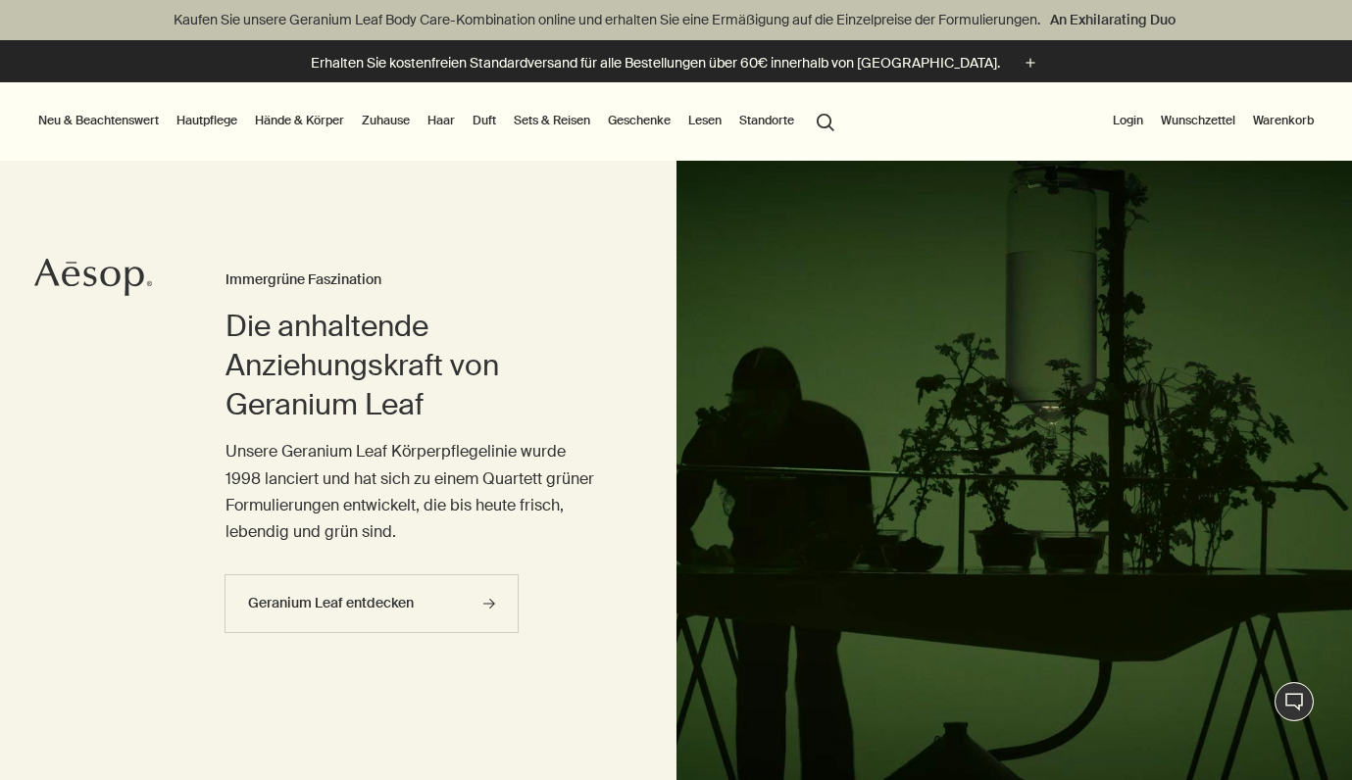
click at [308, 117] on link "Hände & Körper" at bounding box center [299, 121] width 97 height 24
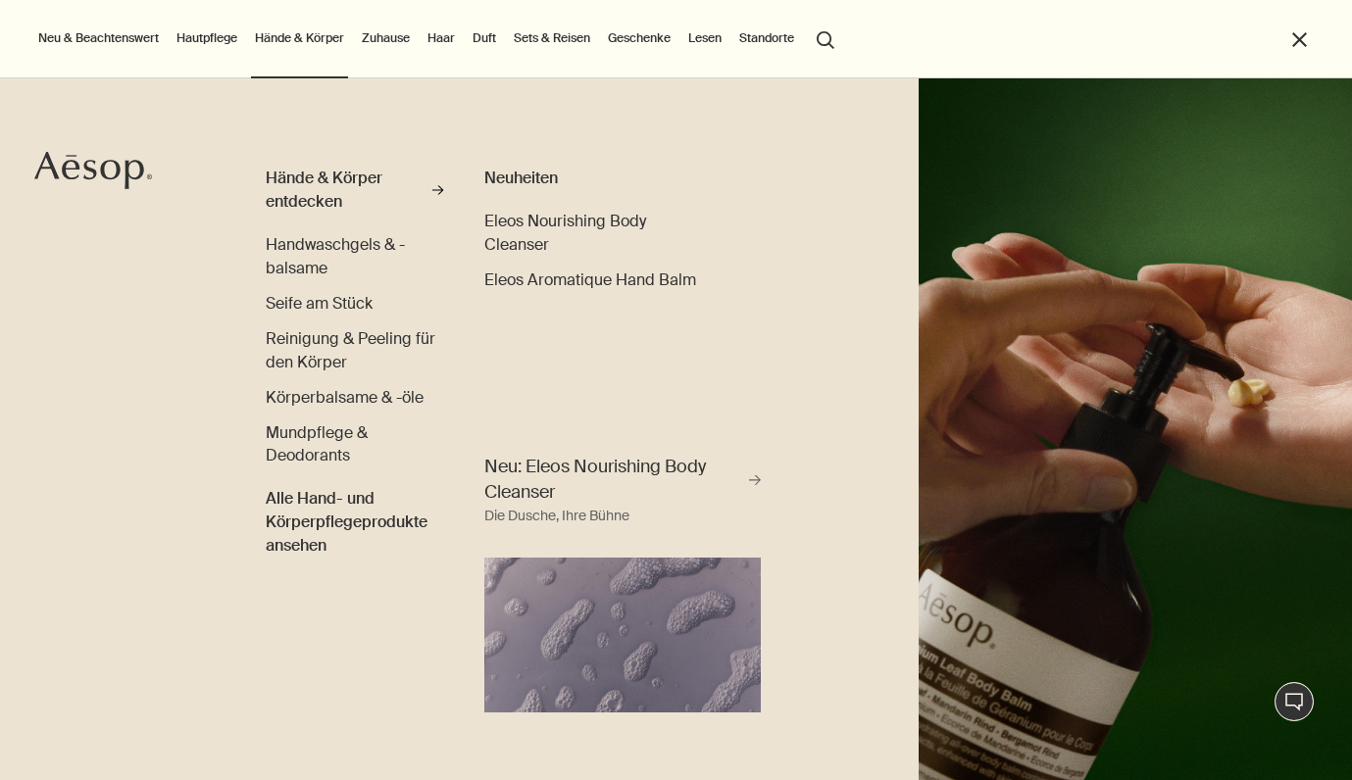
click at [955, 315] on img "primary" at bounding box center [1136, 429] width 434 height 702
click at [211, 35] on link "Hautpflege" at bounding box center [207, 38] width 69 height 24
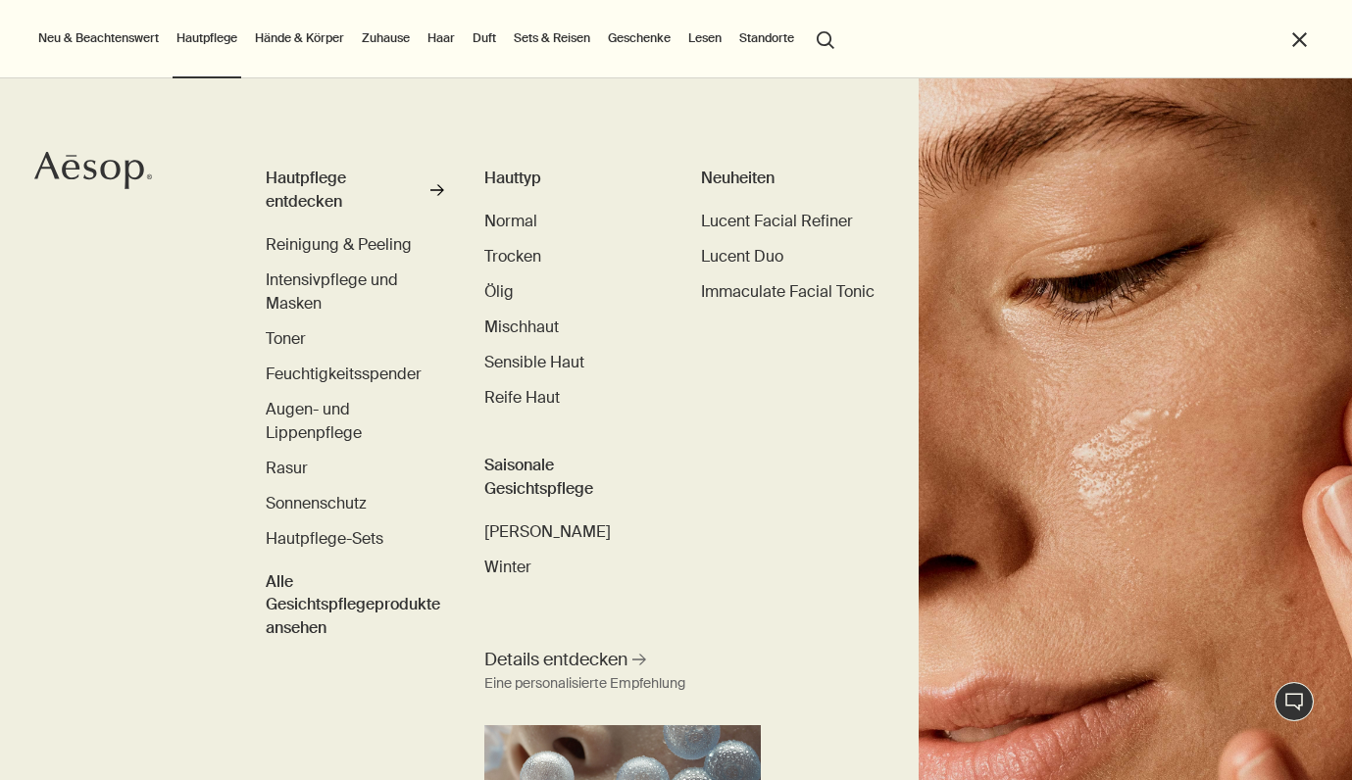
click at [318, 38] on link "Hände & Körper" at bounding box center [299, 38] width 97 height 24
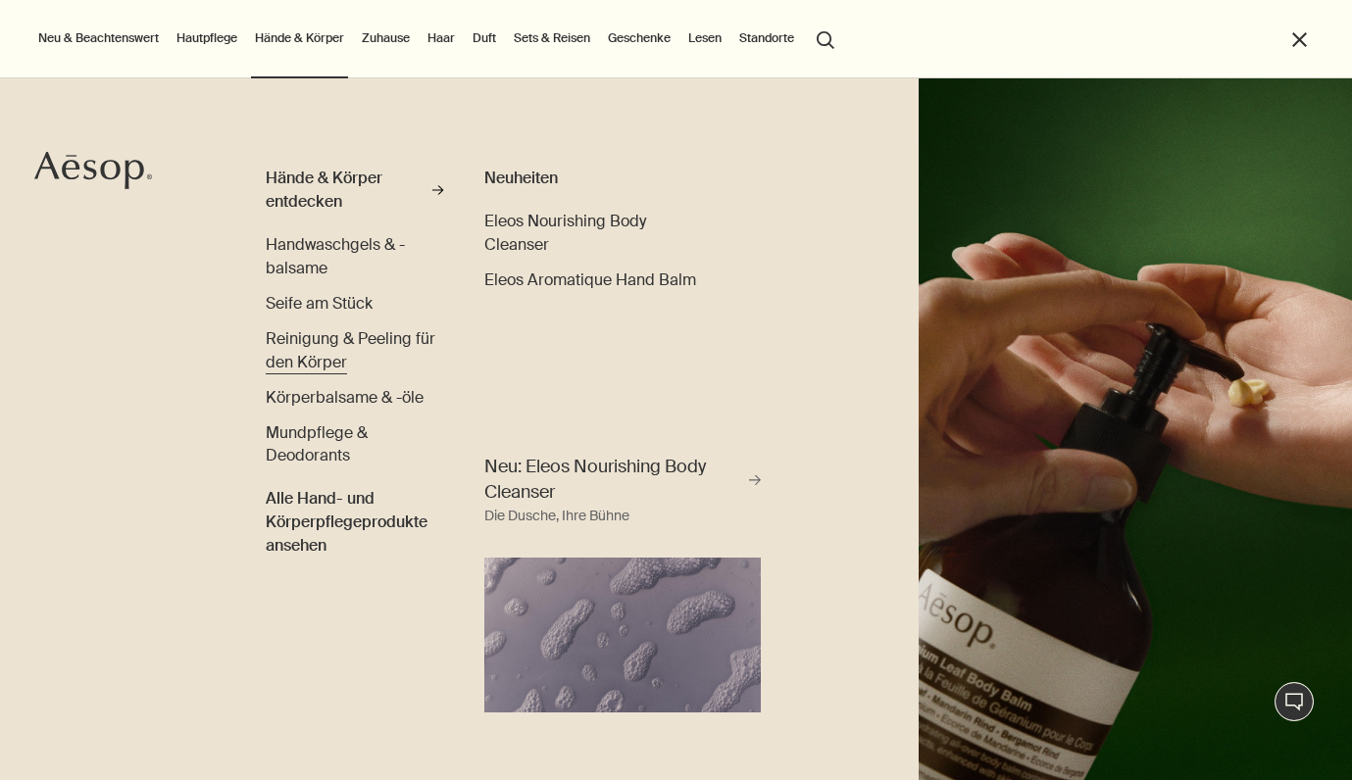
click at [327, 332] on span "Reinigung & Peeling für den Körper" at bounding box center [351, 350] width 170 height 44
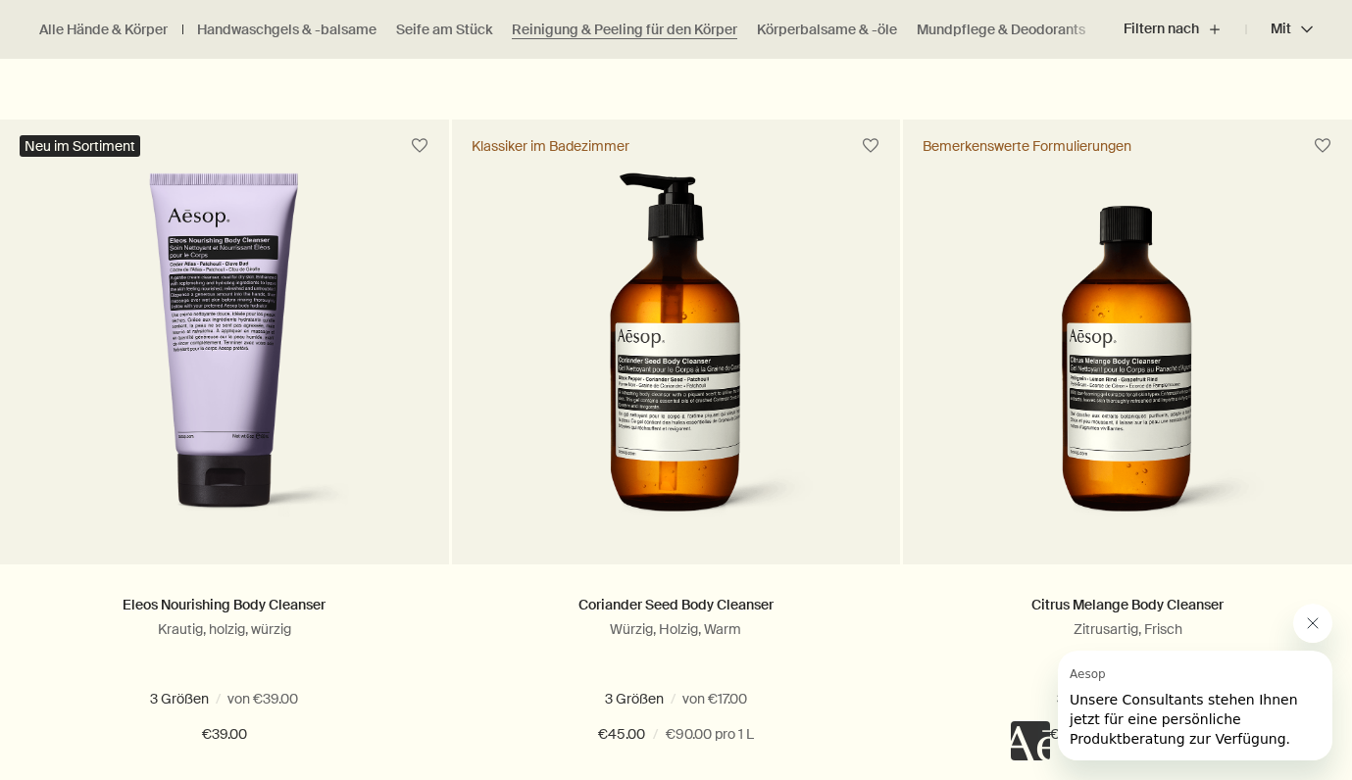
scroll to position [1417, 0]
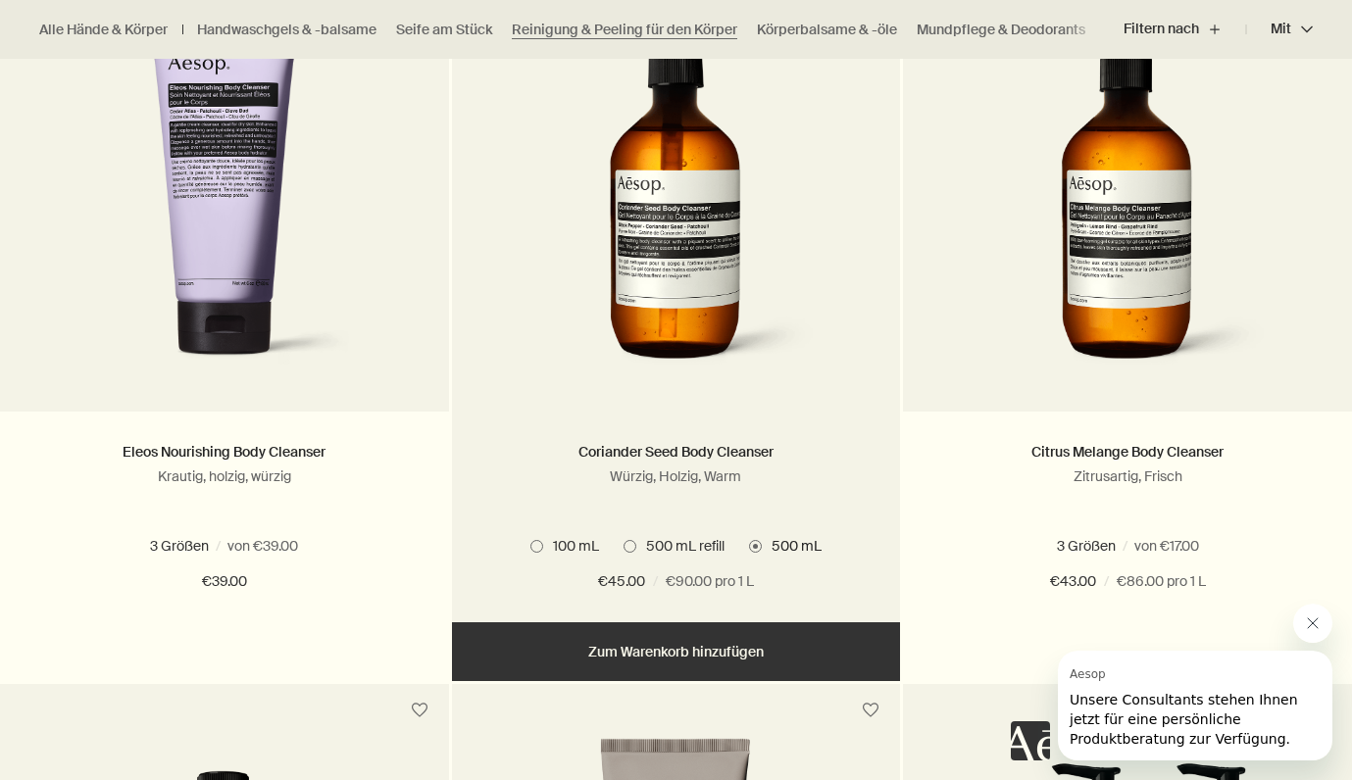
click at [772, 201] on img at bounding box center [675, 201] width 293 height 363
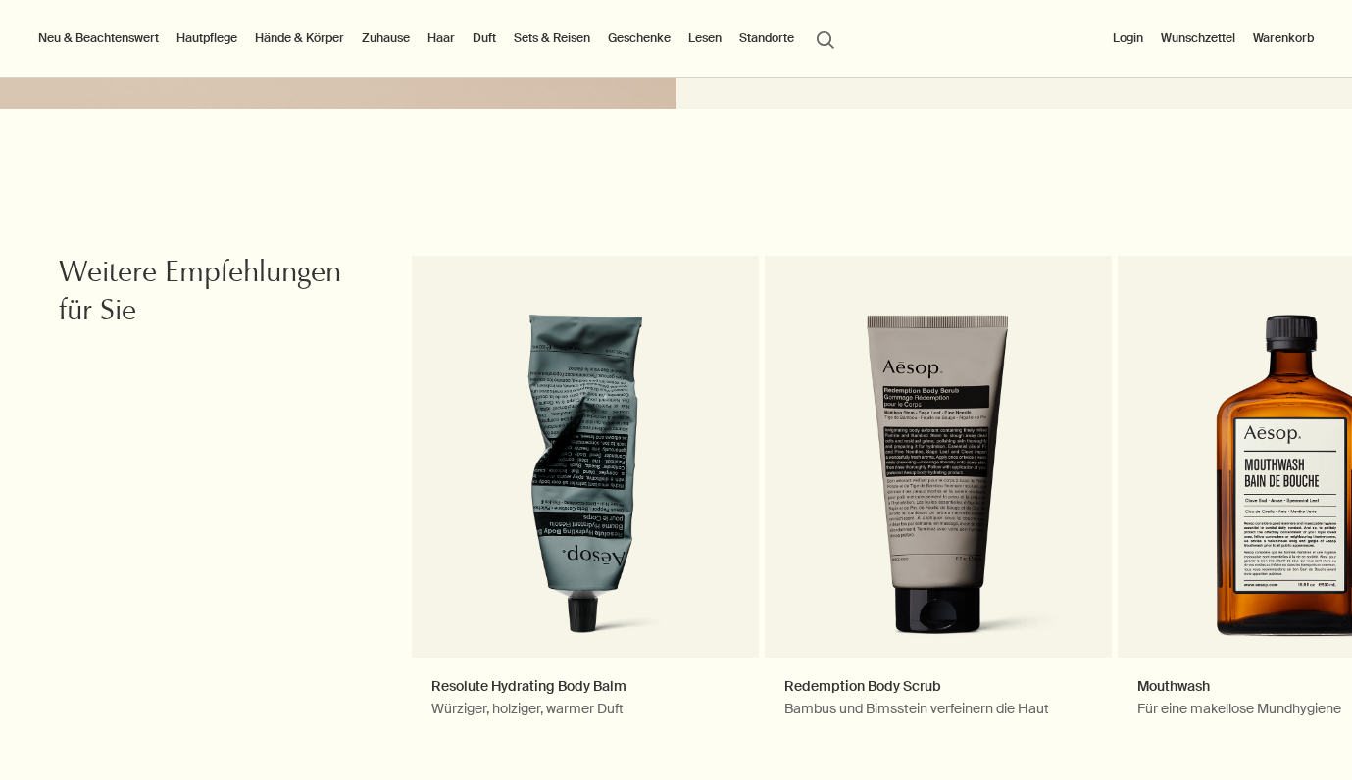
scroll to position [2080, 0]
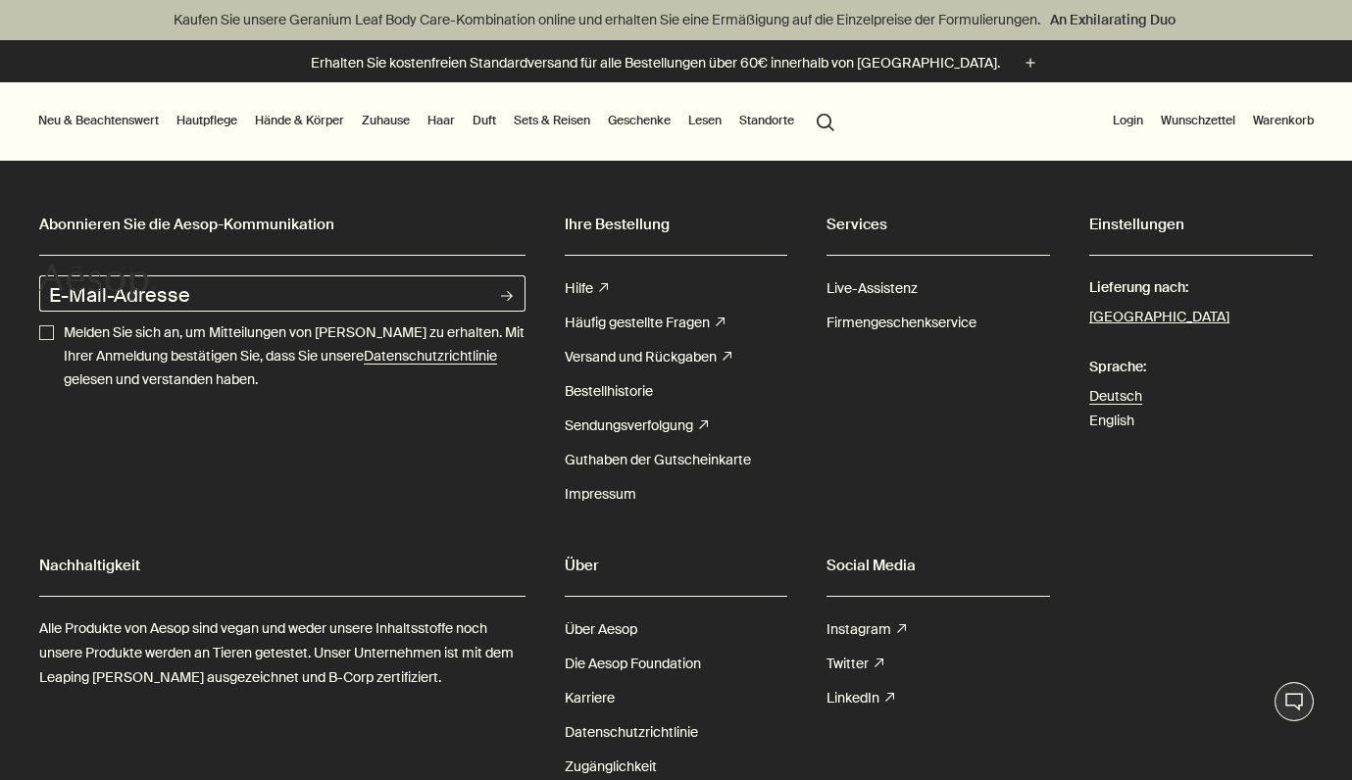
click at [310, 120] on link "Hände & Körper" at bounding box center [299, 121] width 97 height 24
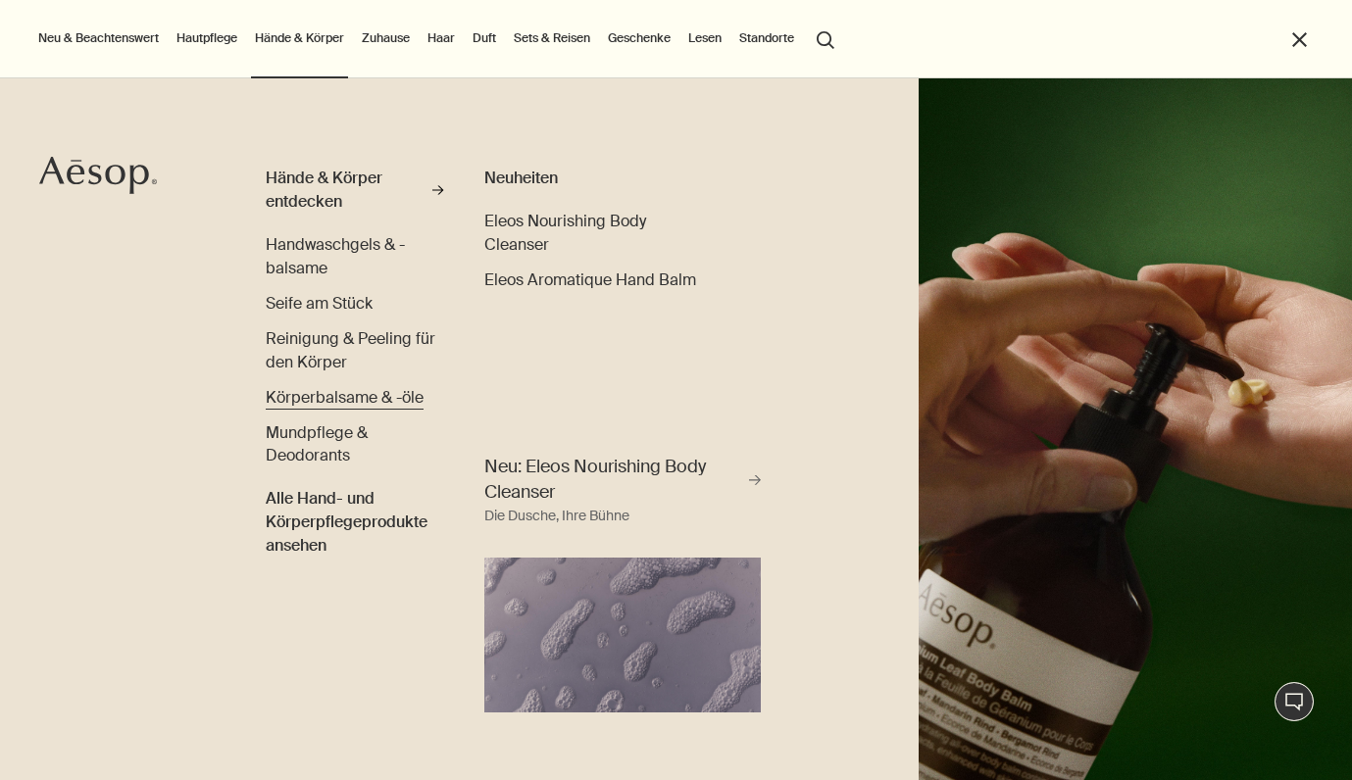
click at [316, 402] on span "Körperbalsame & -öle" at bounding box center [345, 397] width 158 height 21
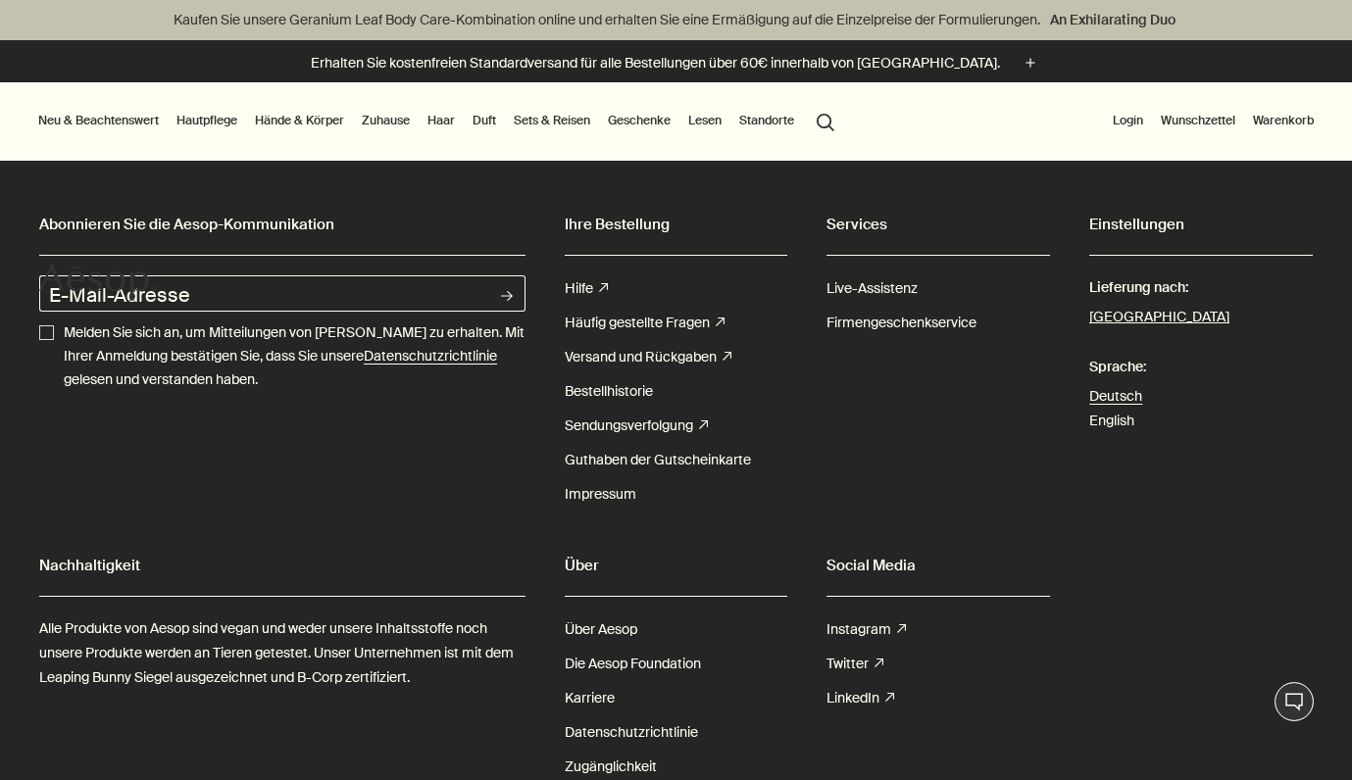
click at [309, 115] on link "Hände & Körper" at bounding box center [299, 121] width 97 height 24
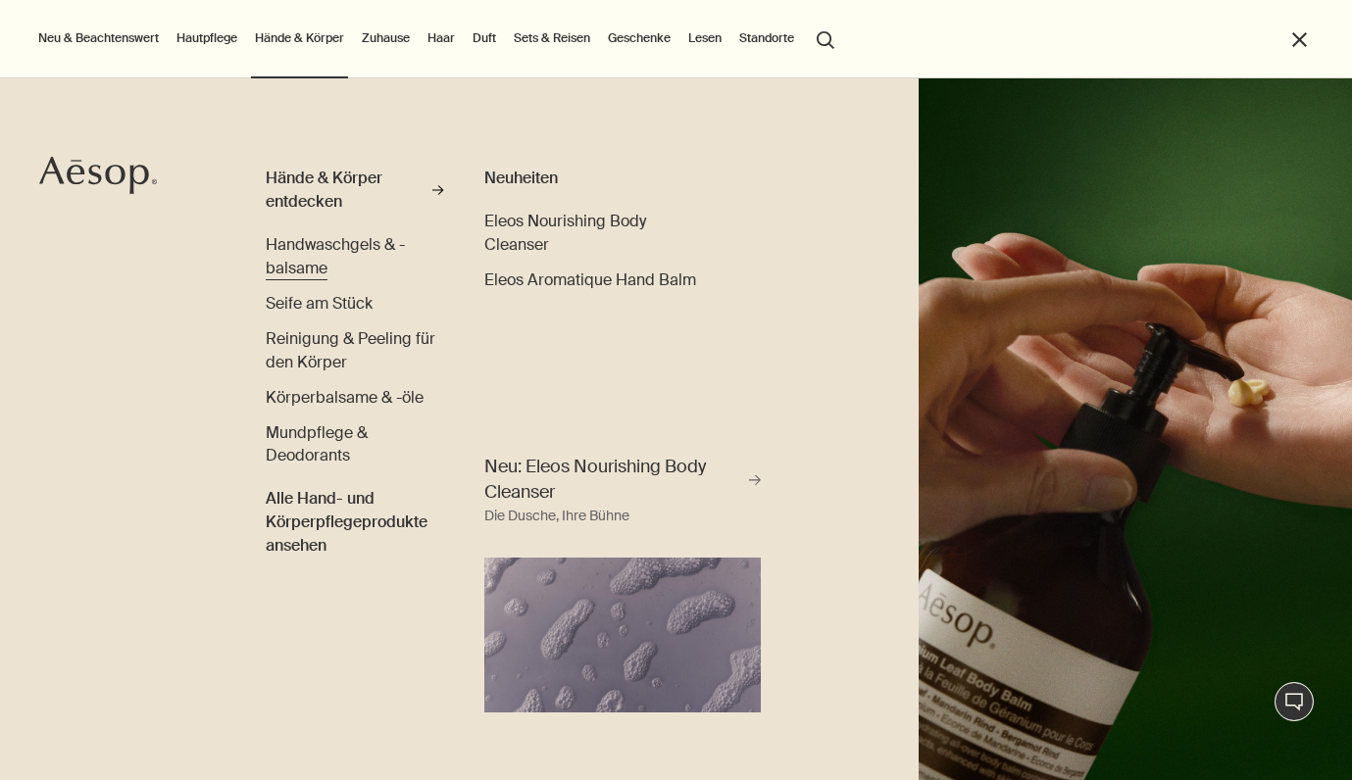
click at [304, 259] on span "Handwaschgels & -balsame" at bounding box center [335, 256] width 139 height 44
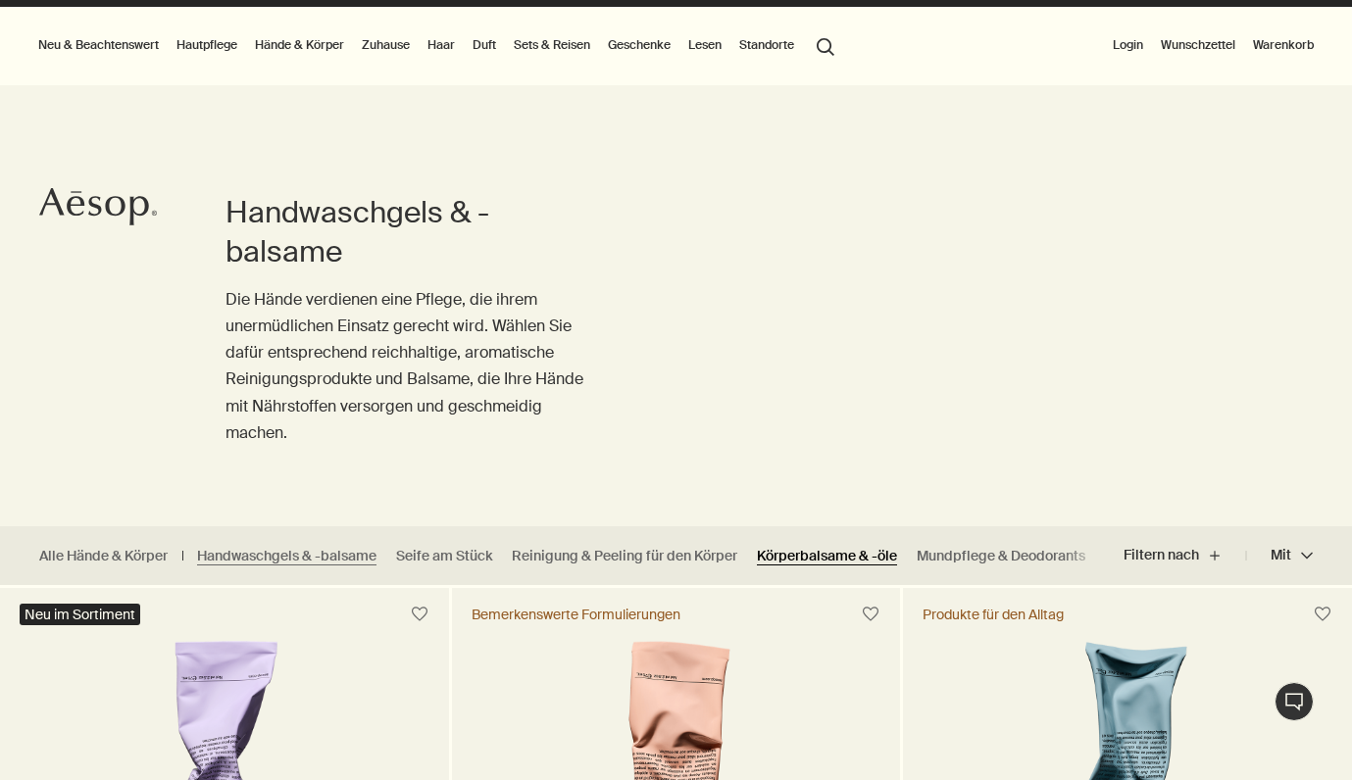
click at [866, 557] on link "Körperbalsame & -öle" at bounding box center [827, 556] width 140 height 19
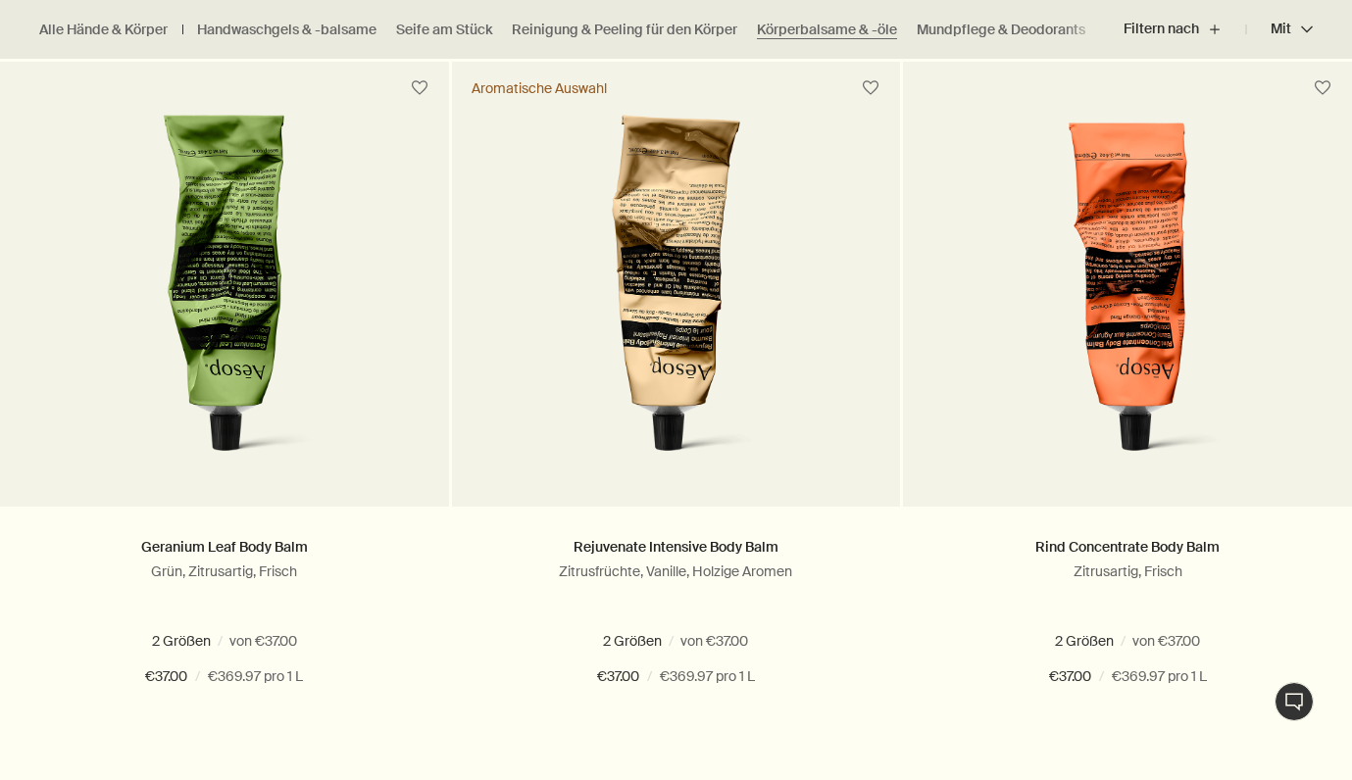
scroll to position [616, 0]
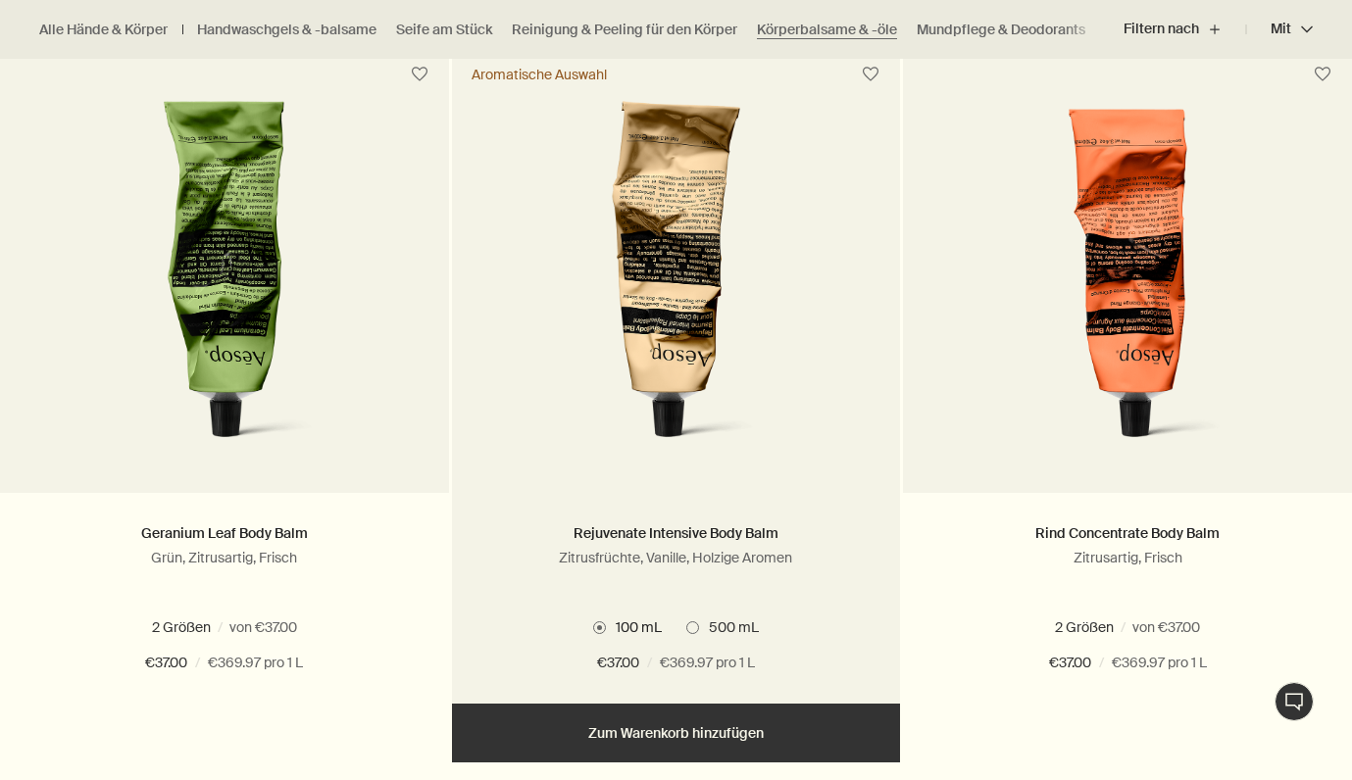
click at [689, 627] on span at bounding box center [692, 628] width 13 height 13
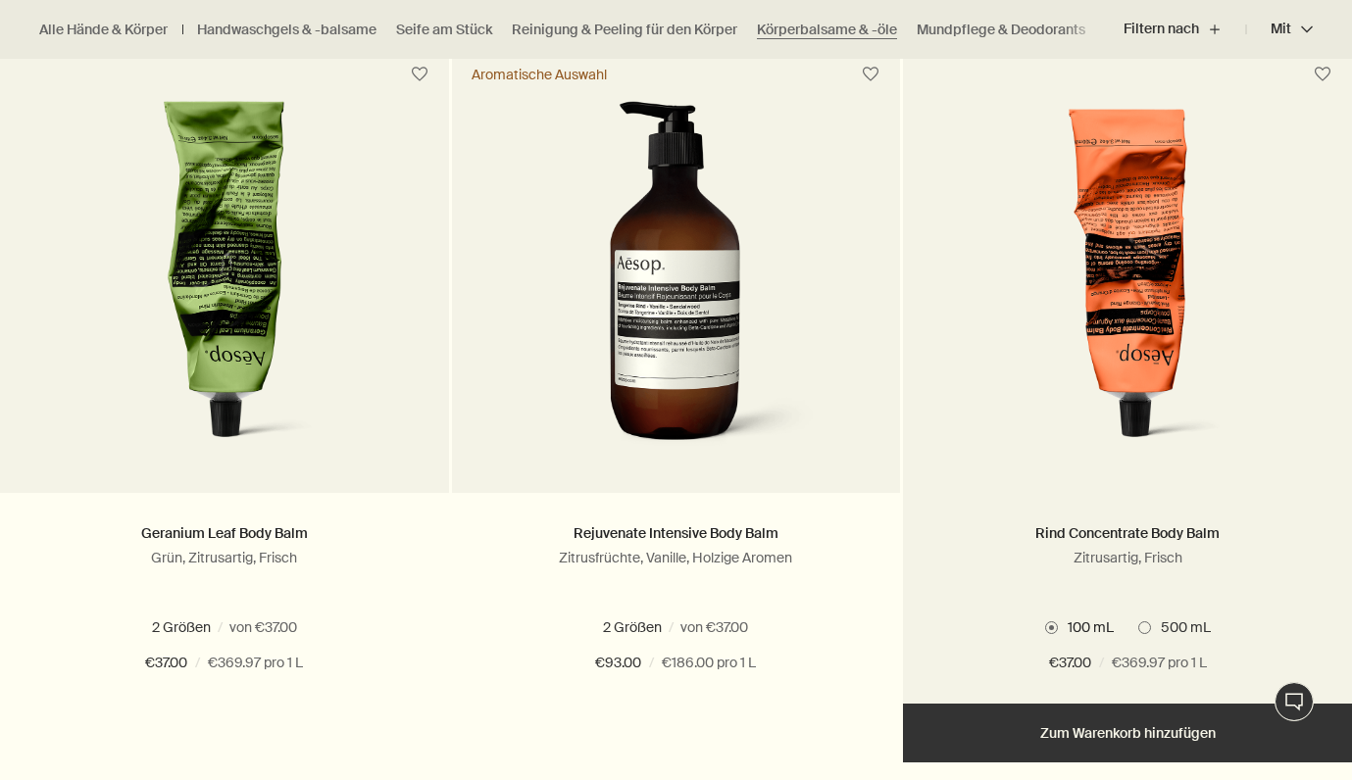
click at [1163, 628] on span "500 mL" at bounding box center [1181, 628] width 60 height 18
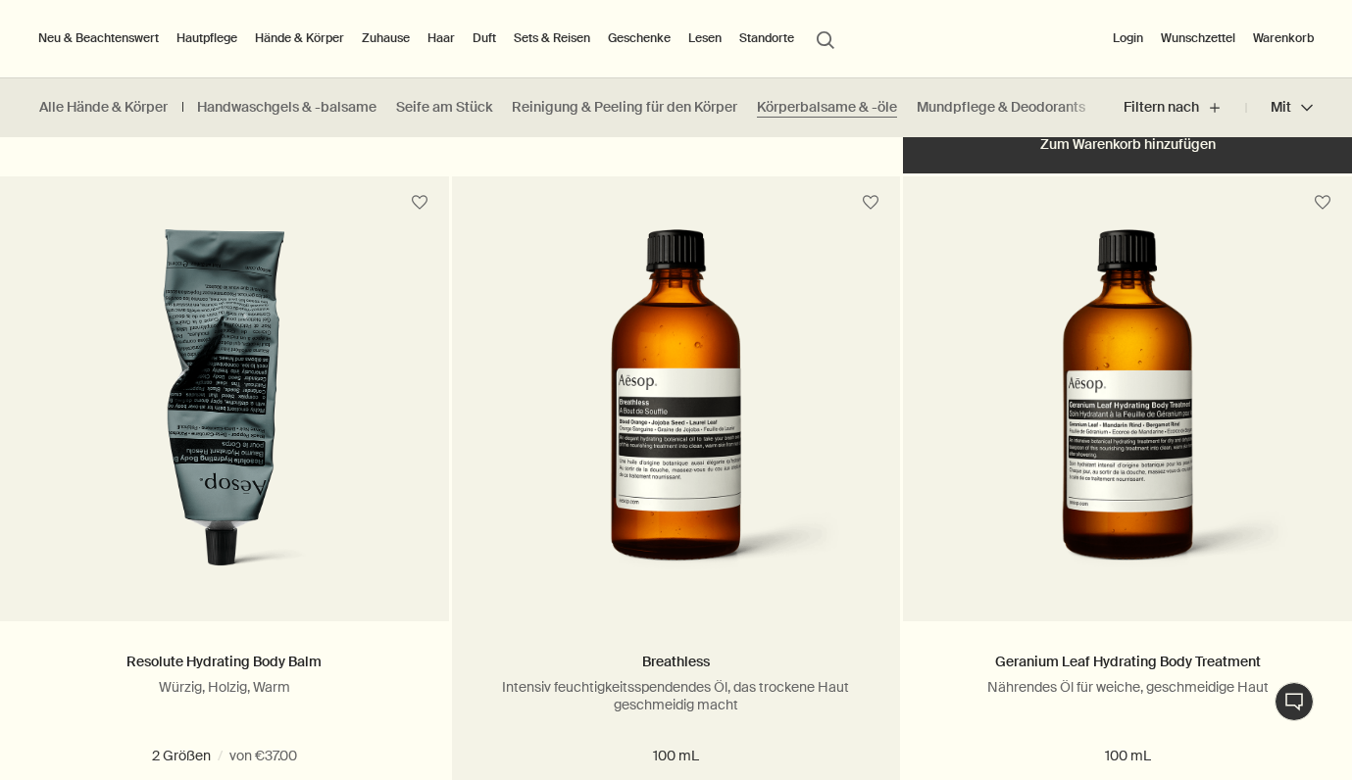
scroll to position [1120, 0]
